Goal: Information Seeking & Learning: Learn about a topic

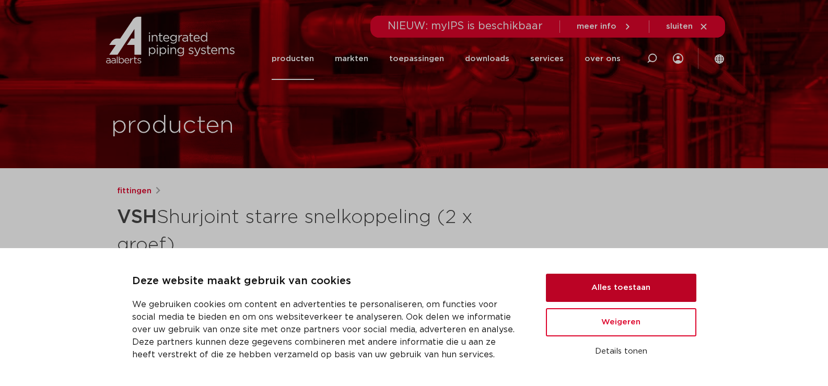
click at [618, 286] on button "Alles toestaan" at bounding box center [621, 288] width 150 height 28
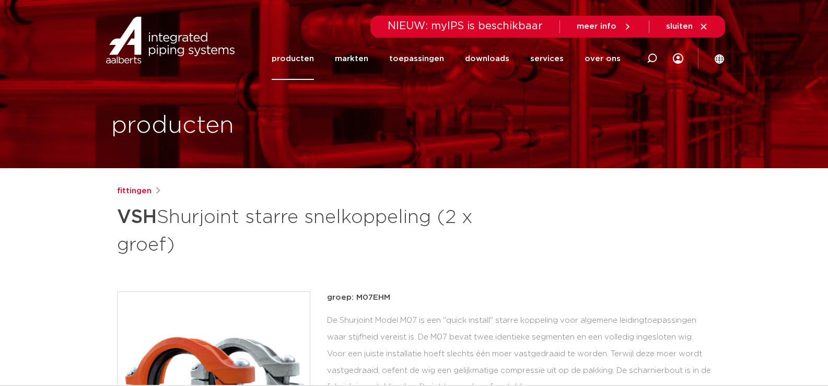
click at [300, 53] on link "producten" at bounding box center [293, 59] width 42 height 42
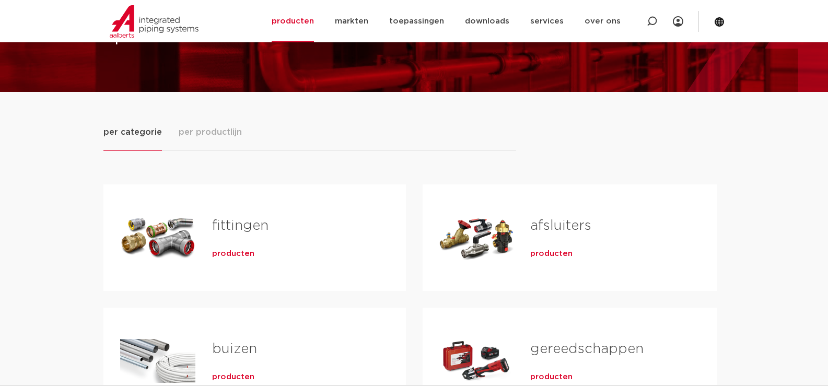
scroll to position [104, 0]
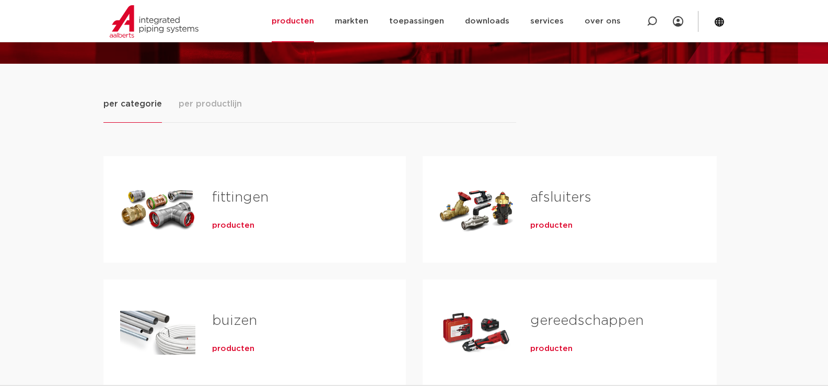
click at [236, 201] on link "fittingen" at bounding box center [240, 198] width 56 height 14
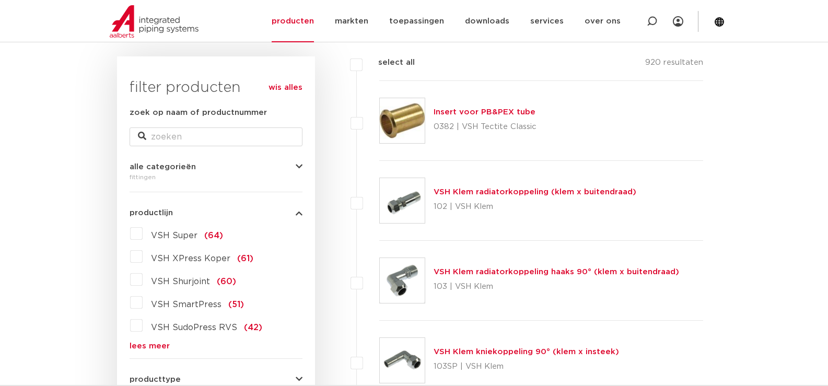
scroll to position [157, 0]
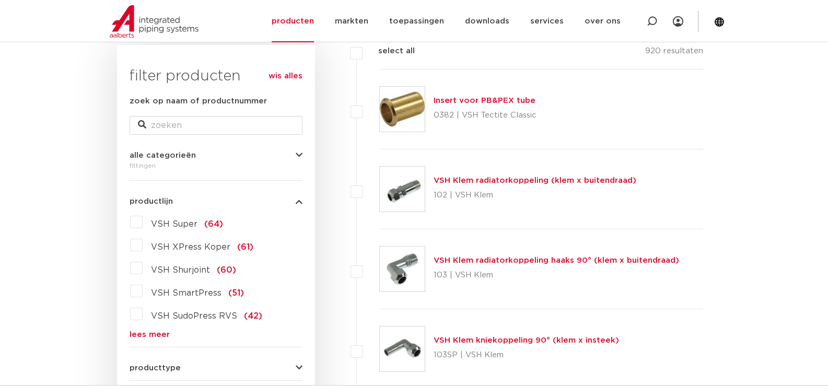
click at [143, 220] on label "VSH Super (64)" at bounding box center [183, 222] width 80 height 17
click at [0, 0] on input "VSH Super (64)" at bounding box center [0, 0] width 0 height 0
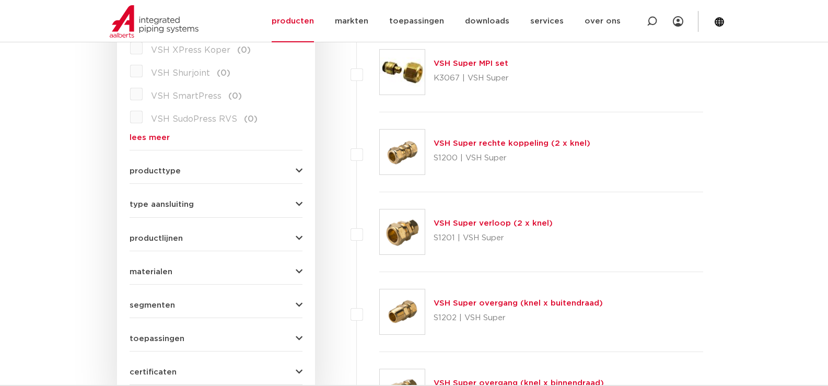
scroll to position [366, 0]
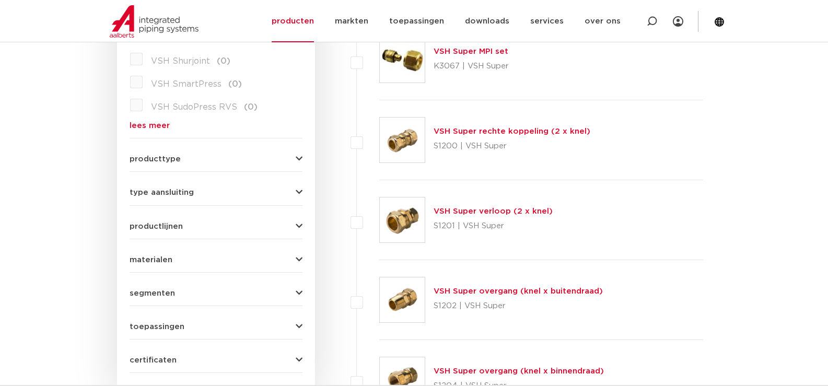
click at [297, 260] on icon "button" at bounding box center [299, 260] width 7 height 8
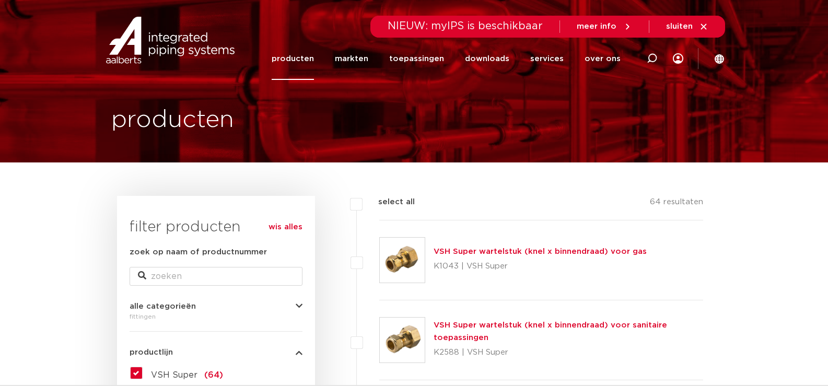
scroll to position [0, 0]
